Goal: Transaction & Acquisition: Purchase product/service

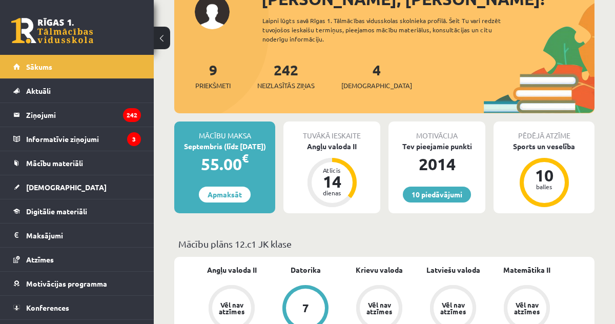
scroll to position [178, 0]
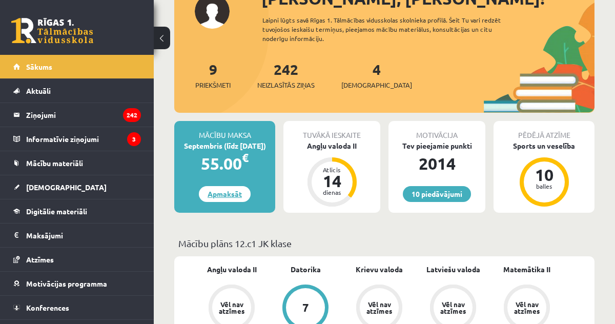
click at [227, 197] on link "Apmaksāt" at bounding box center [225, 194] width 52 height 16
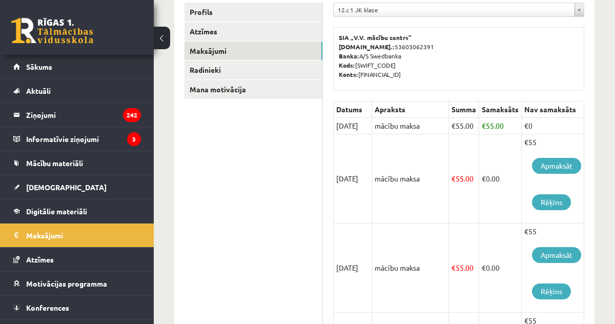
scroll to position [186, 0]
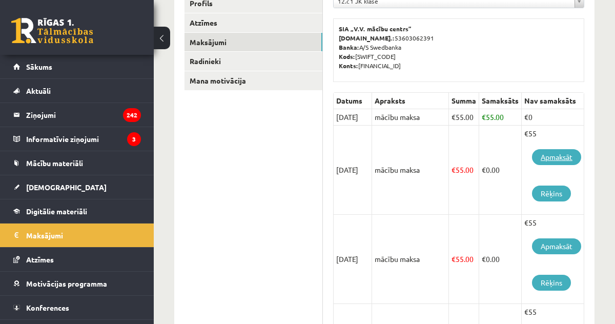
click at [559, 157] on link "Apmaksāt" at bounding box center [556, 157] width 49 height 16
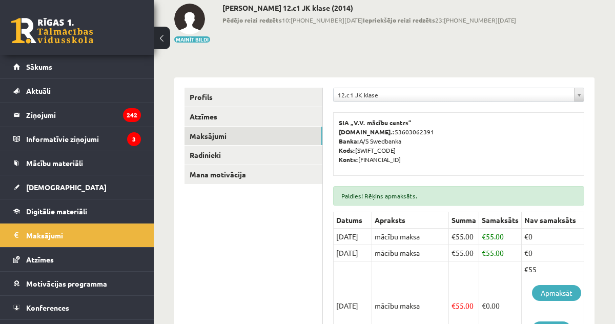
scroll to position [0, 1]
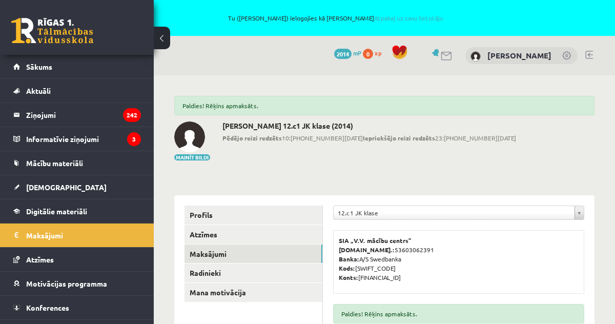
drag, startPoint x: 227, startPoint y: 77, endPoint x: 223, endPoint y: 72, distance: 6.2
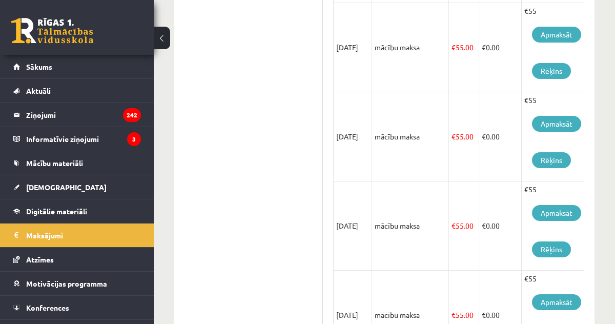
scroll to position [559, 1]
